Goal: Information Seeking & Learning: Find specific fact

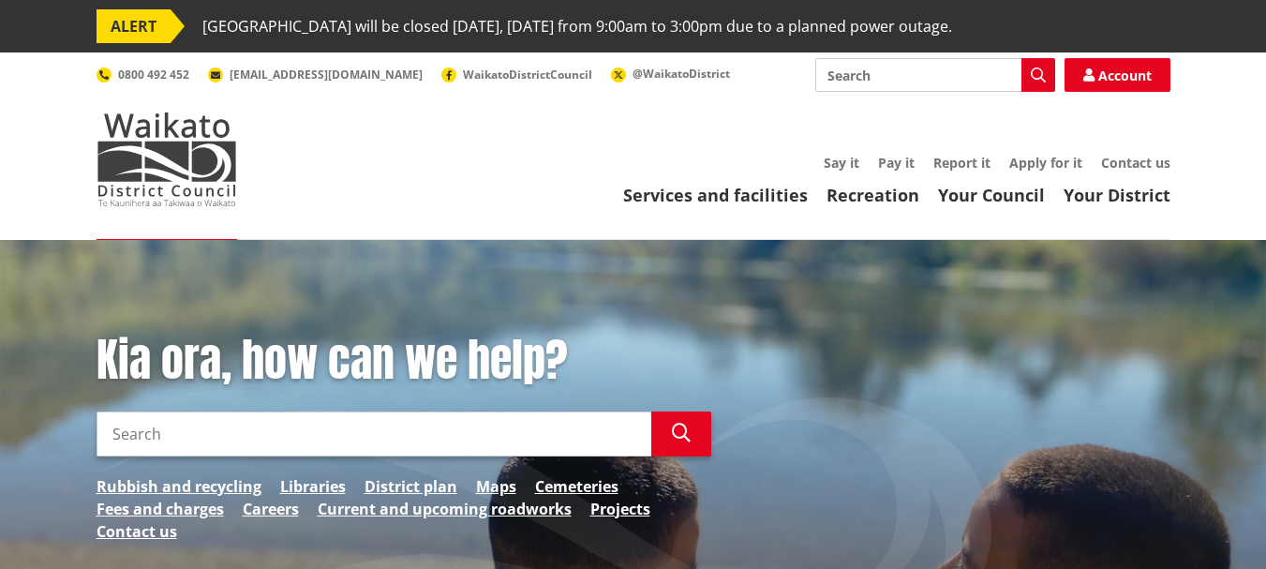
click at [248, 410] on div "Kia ora, how can we help? Search Search Rubbish and recycling Libraries Distric…" at bounding box center [403, 448] width 643 height 228
click at [249, 436] on input "Search" at bounding box center [374, 433] width 555 height 45
type input "6 Fuchsia lane"
click at [688, 448] on button "Search" at bounding box center [681, 433] width 60 height 45
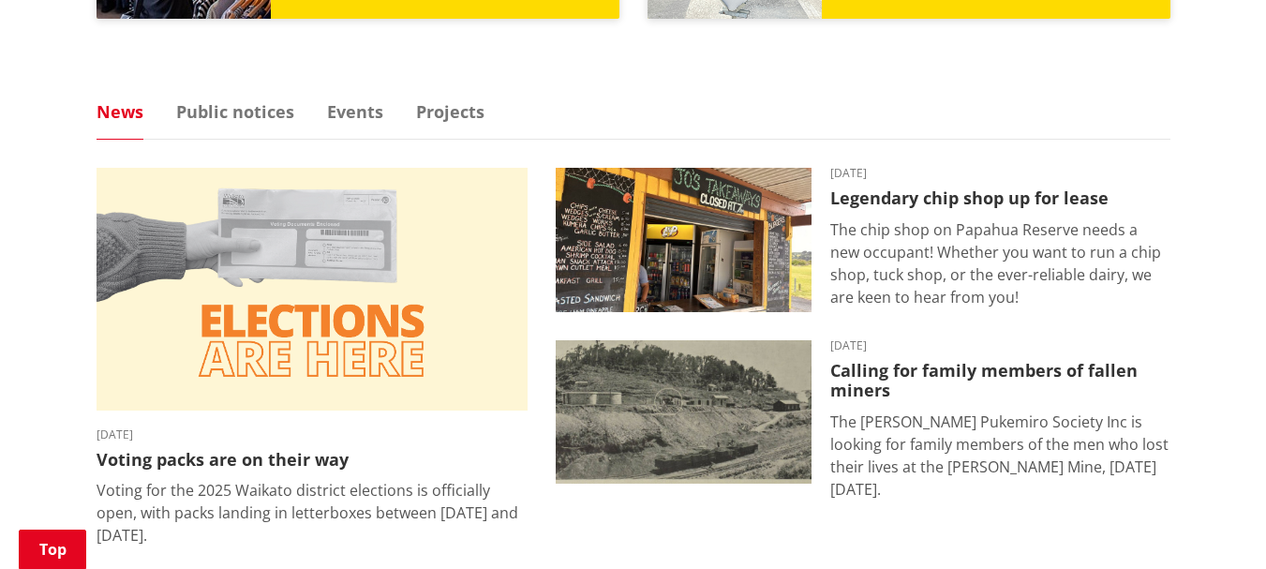
scroll to position [1203, 0]
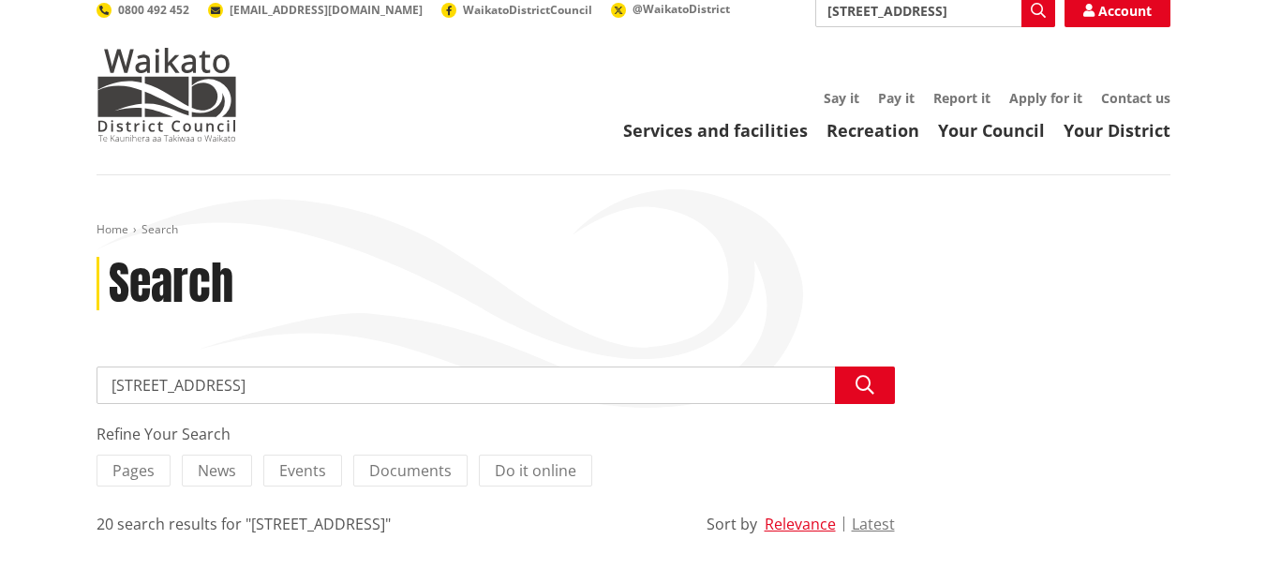
scroll to position [52, 0]
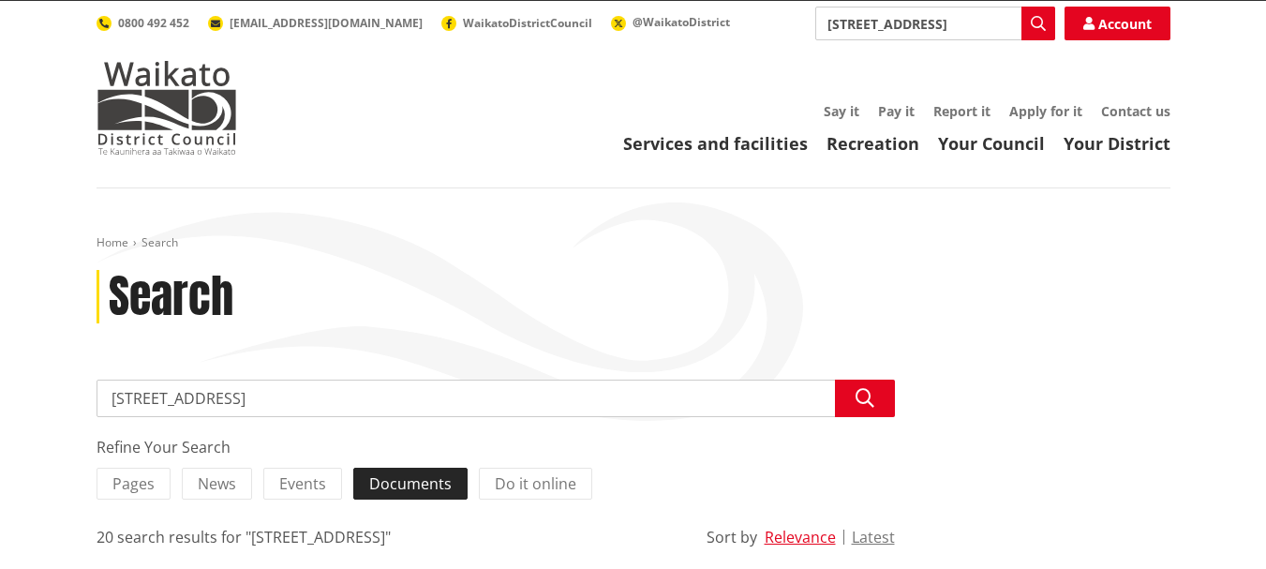
click at [429, 484] on span "Documents" at bounding box center [410, 483] width 82 height 21
click at [0, 0] on input "Documents" at bounding box center [0, 0] width 0 height 0
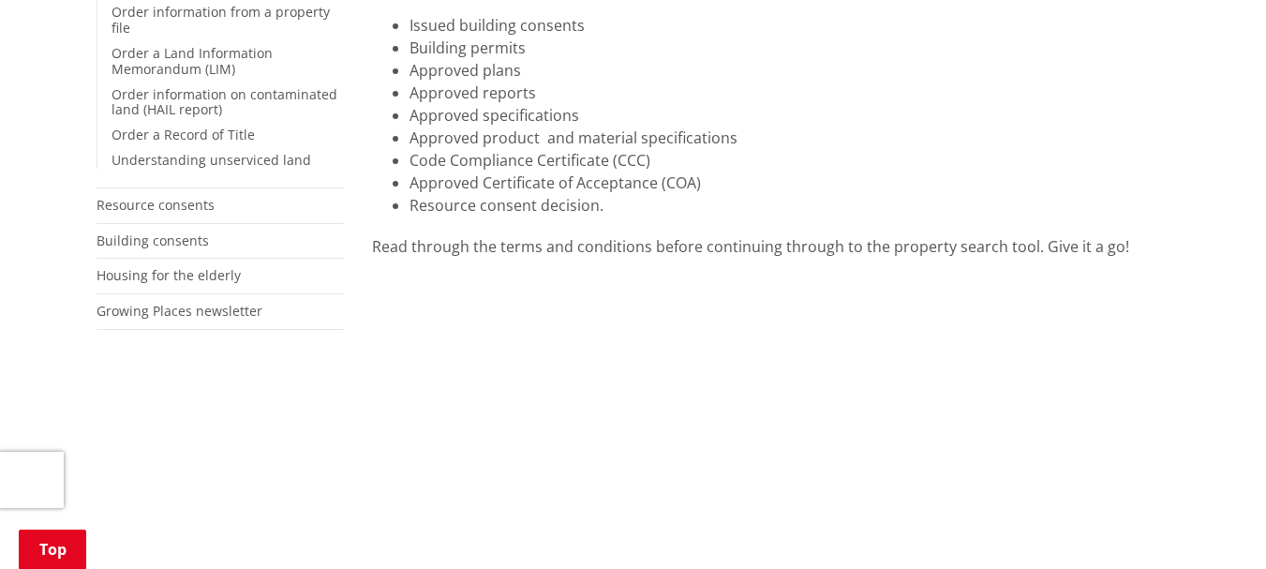
scroll to position [582, 0]
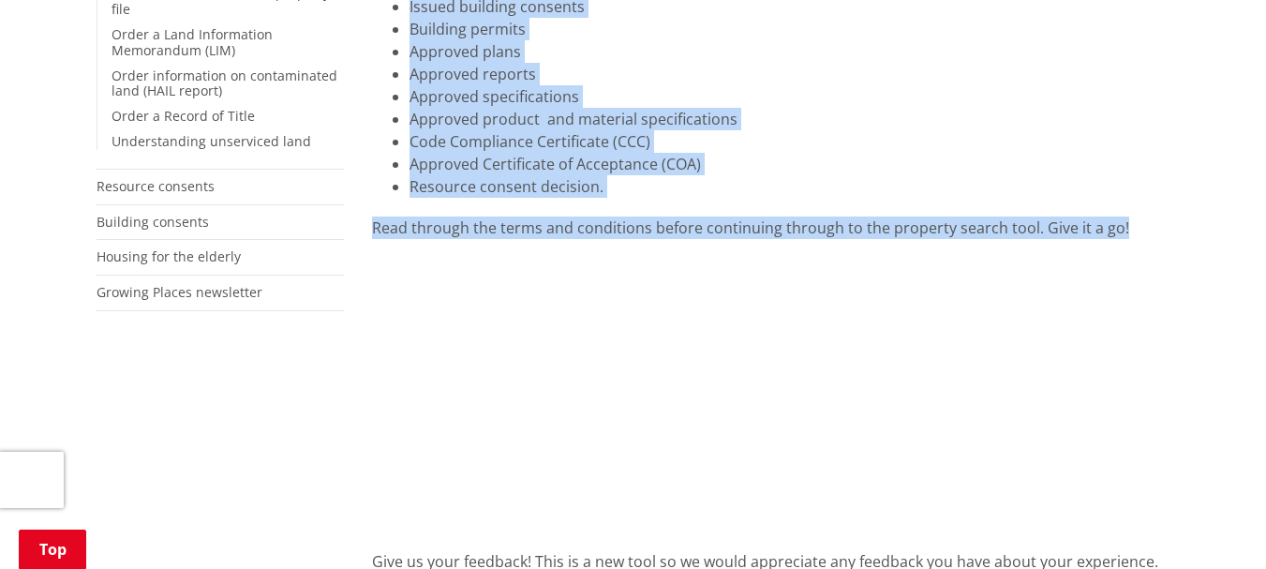
drag, startPoint x: 1248, startPoint y: 212, endPoint x: 1256, endPoint y: -52, distance: 263.5
